Goal: Task Accomplishment & Management: Use online tool/utility

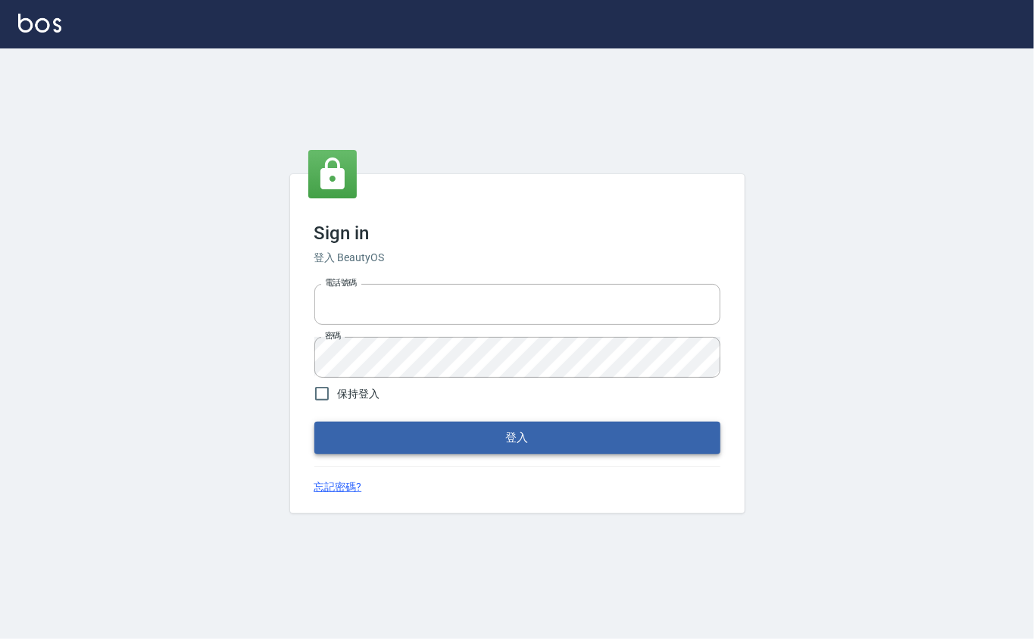
type input "0912271117"
click at [395, 430] on button "登入" at bounding box center [517, 438] width 406 height 32
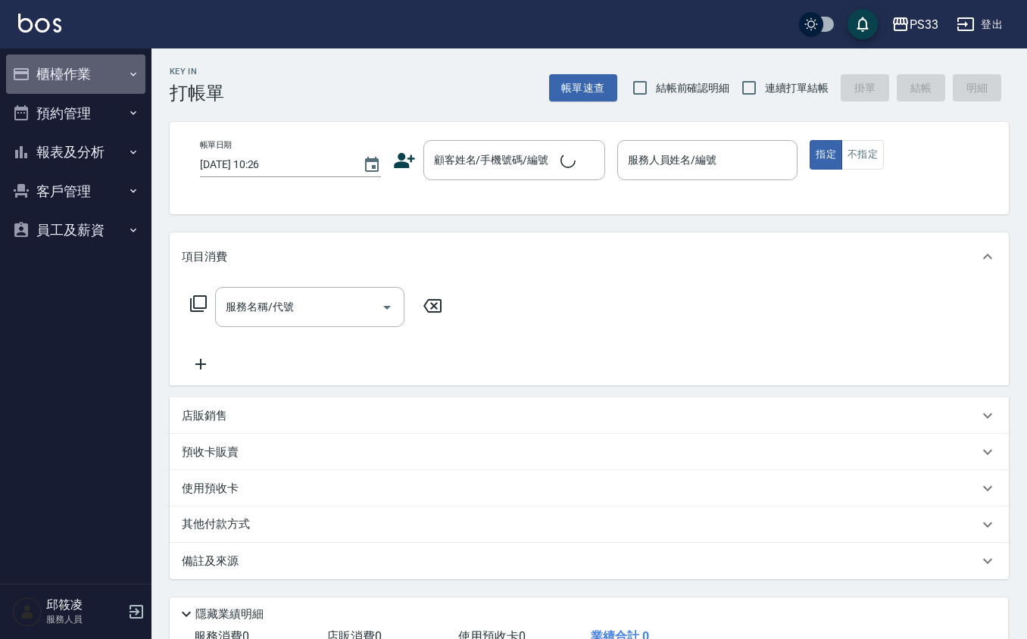
click at [125, 89] on button "櫃檯作業" at bounding box center [75, 74] width 139 height 39
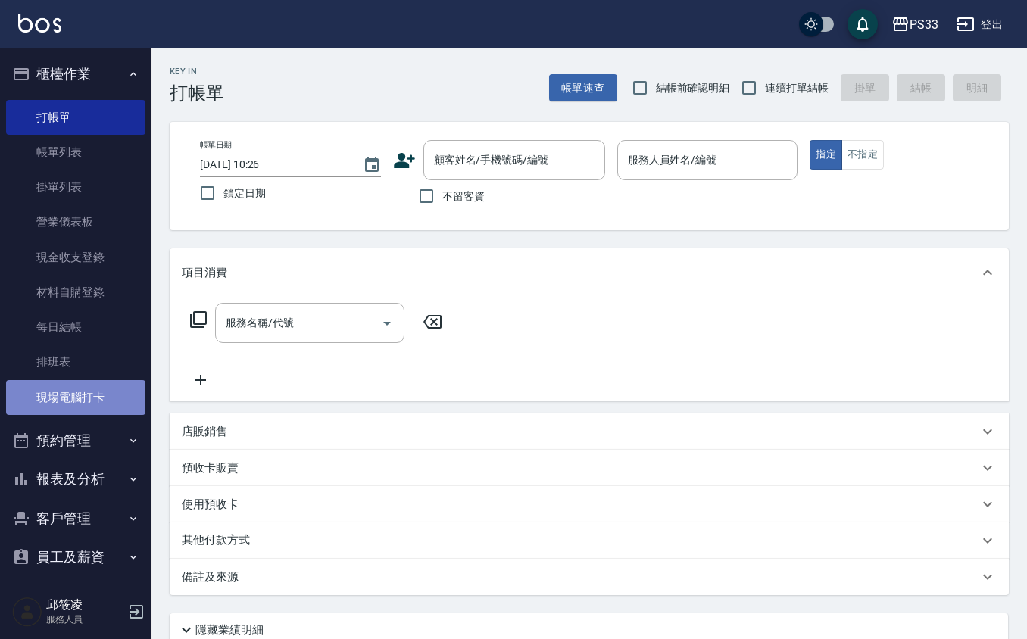
click at [80, 407] on link "現場電腦打卡" at bounding box center [75, 397] width 139 height 35
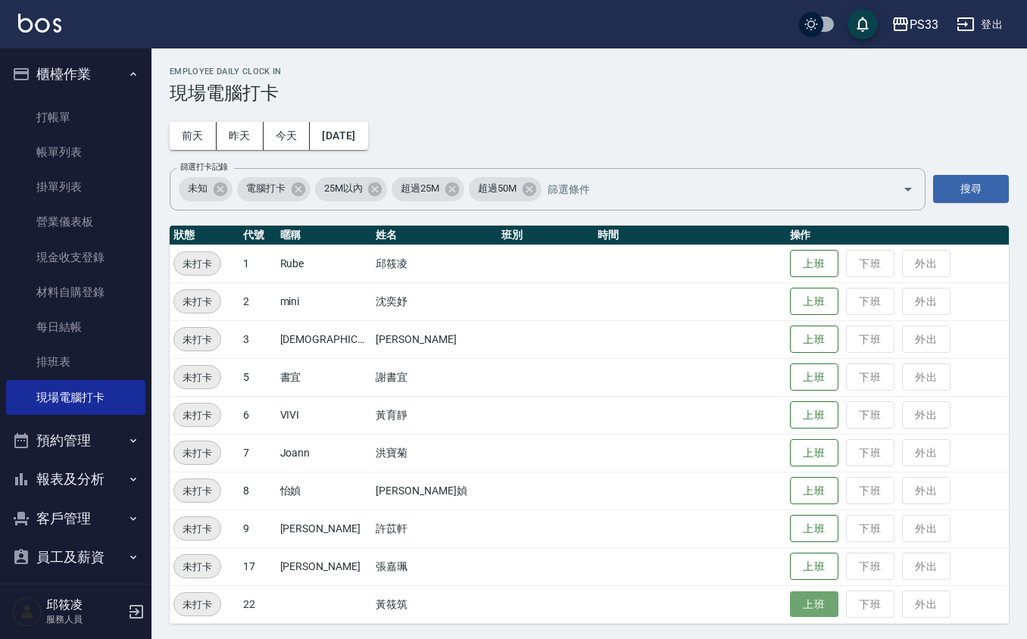
click at [790, 594] on button "上班" at bounding box center [814, 604] width 48 height 27
